Goal: Navigation & Orientation: Find specific page/section

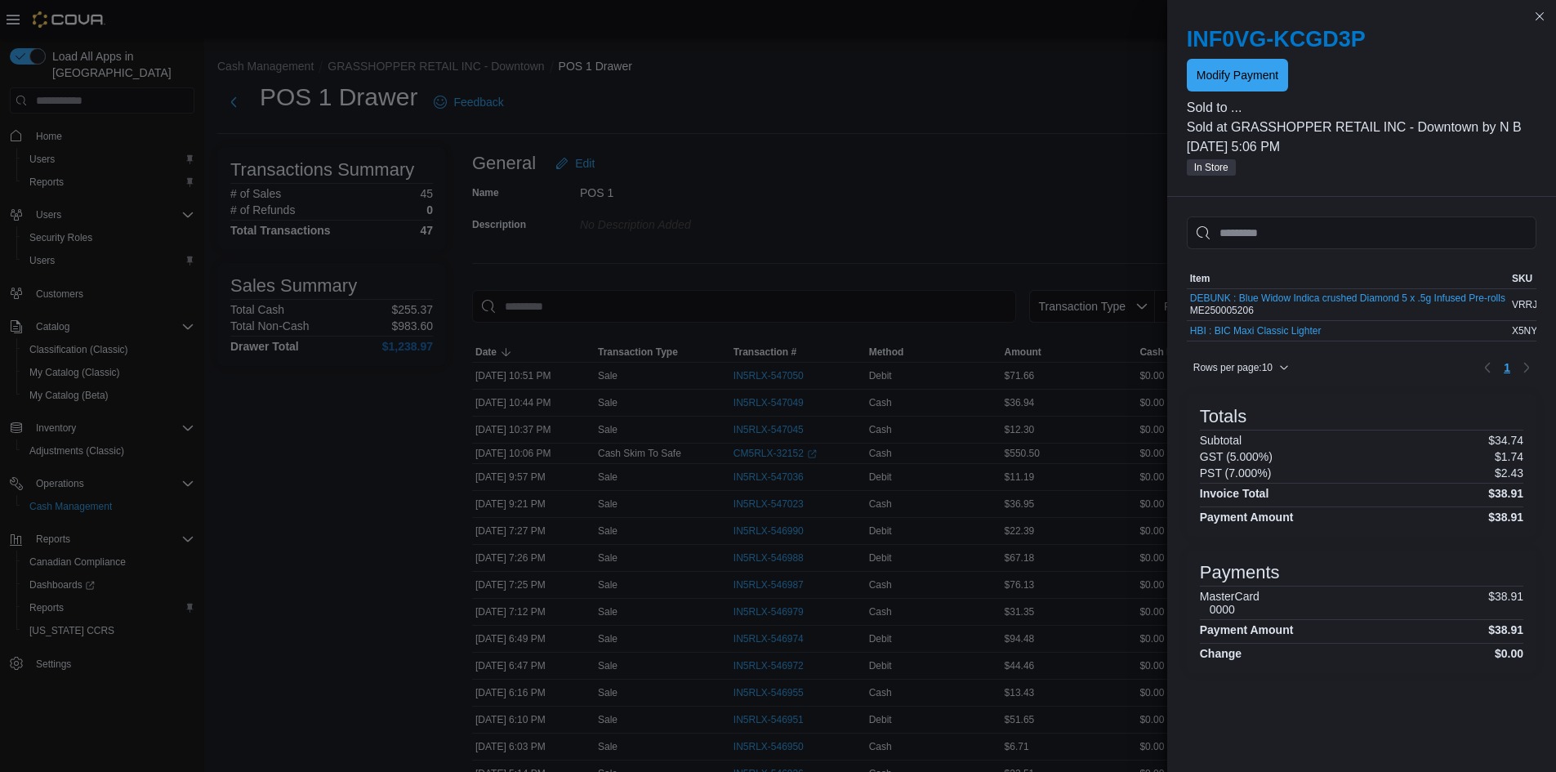
scroll to position [163, 0]
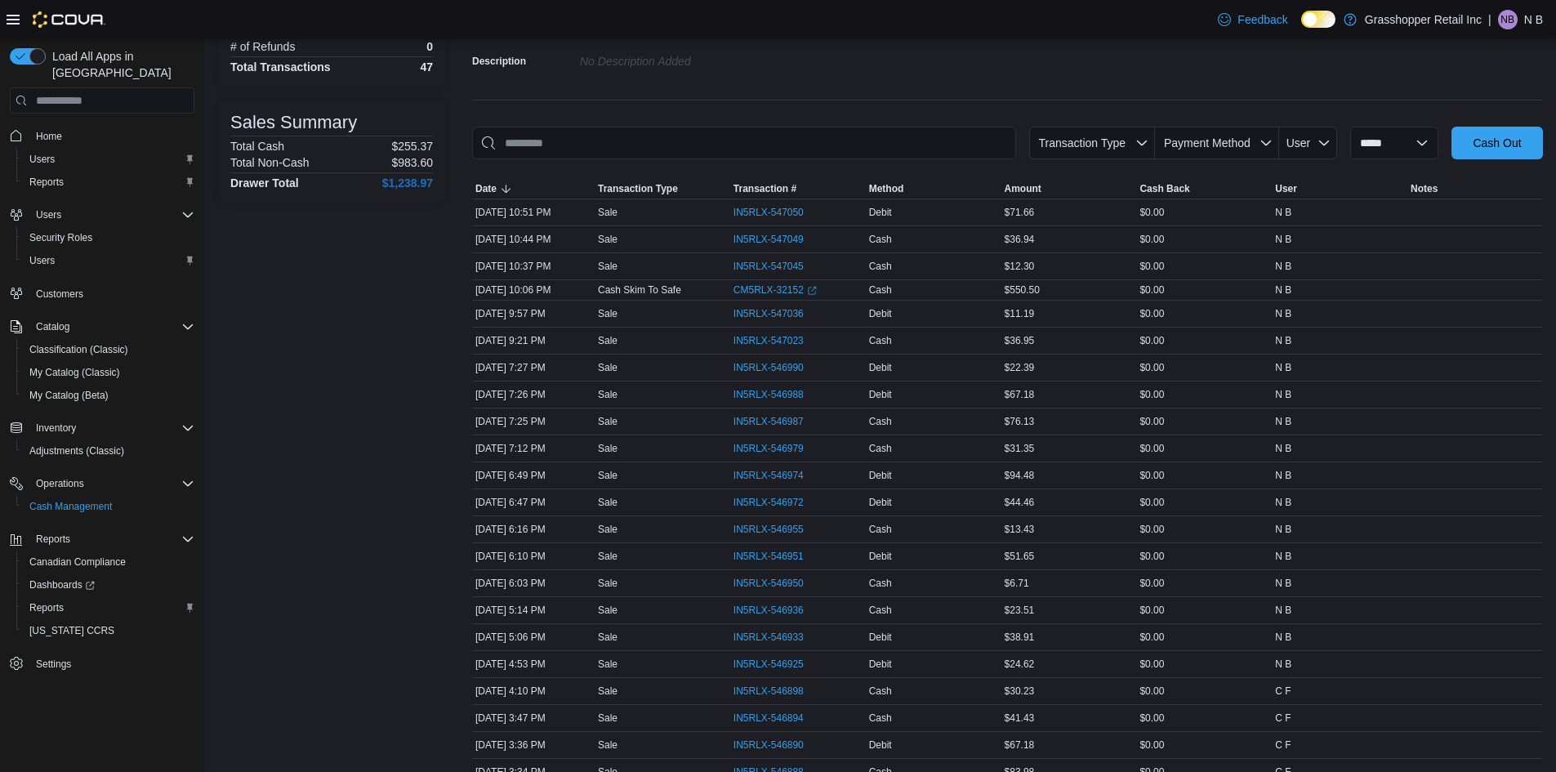
click at [1519, 23] on div "| NB N B" at bounding box center [1515, 20] width 55 height 20
click at [1446, 156] on span "Sign Out" at bounding box center [1437, 161] width 44 height 16
